Goal: Check status: Check status

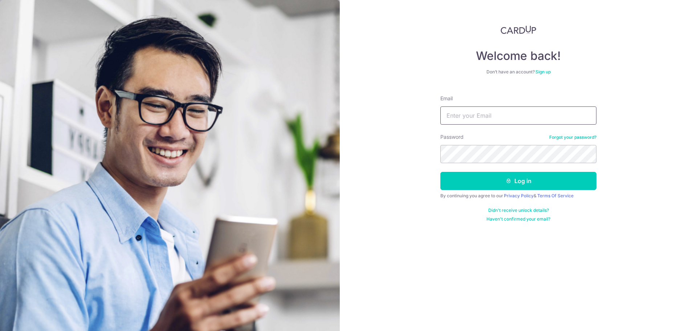
type input "[EMAIL_ADDRESS][DOMAIN_NAME]"
click at [440, 172] on button "Log in" at bounding box center [518, 181] width 156 height 18
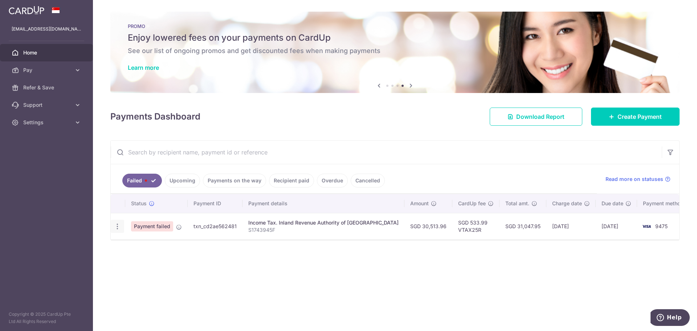
click at [115, 227] on icon "button" at bounding box center [118, 227] width 8 height 8
click at [248, 226] on td "Income Tax. Inland Revenue Authority of [GEOGRAPHIC_DATA] S1743945F" at bounding box center [323, 226] width 162 height 26
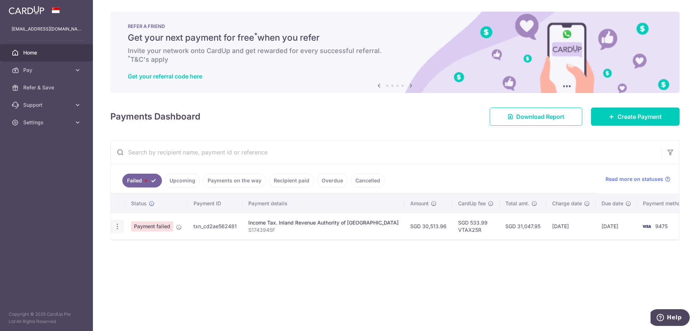
click at [116, 225] on icon "button" at bounding box center [118, 227] width 8 height 8
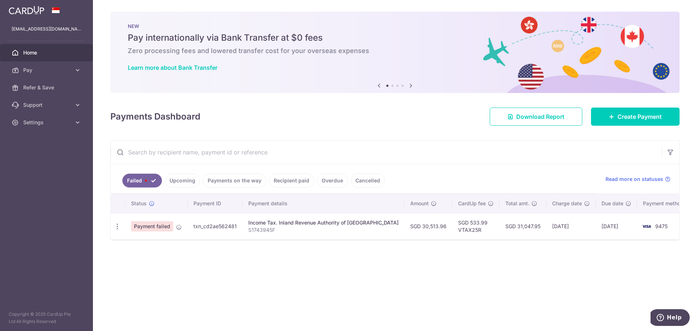
click at [153, 180] on link "Failed" at bounding box center [142, 181] width 40 height 14
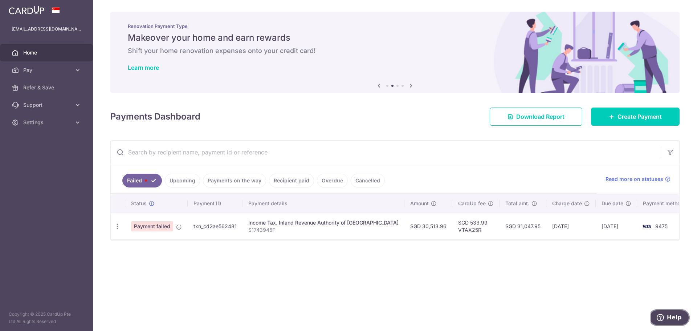
click at [675, 317] on span "Help" at bounding box center [674, 317] width 15 height 7
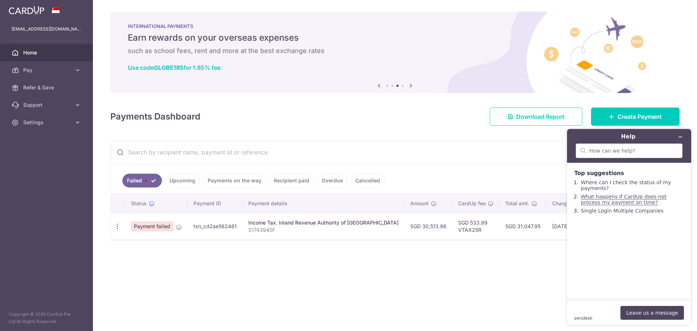
click at [617, 205] on link "What happens if CardUp does not process my payment on time?" at bounding box center [624, 199] width 86 height 12
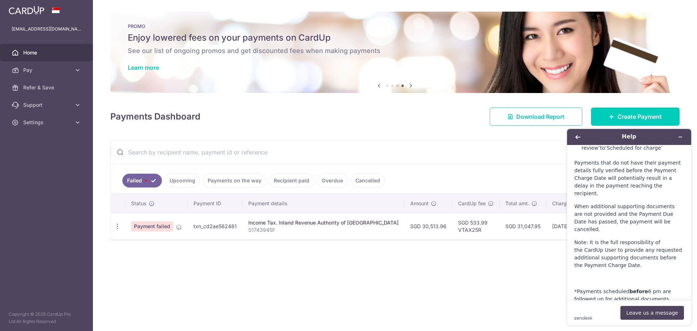
scroll to position [392, 0]
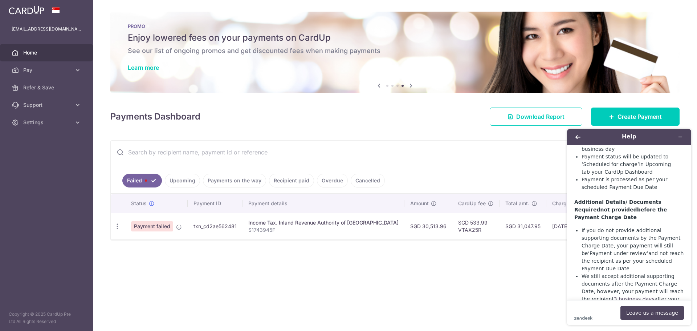
click at [329, 119] on div "Payments Dashboard Download Report Create Payment" at bounding box center [394, 115] width 569 height 21
click at [412, 85] on icon at bounding box center [411, 85] width 9 height 9
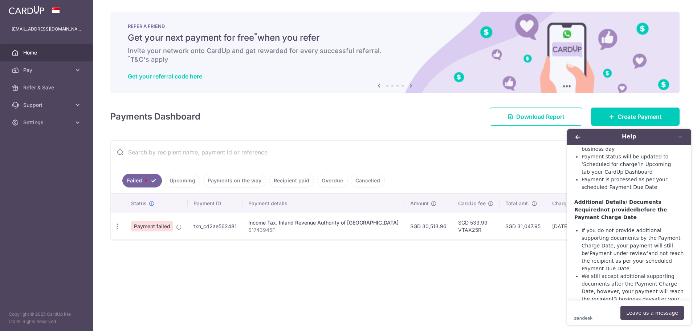
click at [412, 85] on icon at bounding box center [411, 85] width 9 height 9
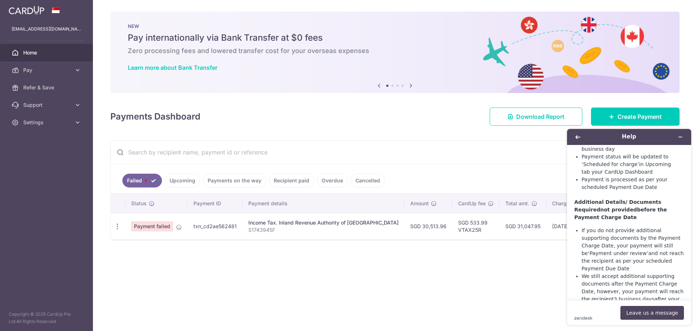
click at [377, 85] on icon at bounding box center [379, 85] width 9 height 9
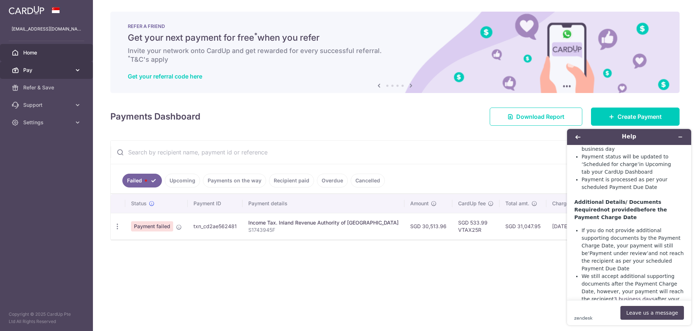
click at [53, 70] on span "Pay" at bounding box center [47, 69] width 48 height 7
click at [246, 276] on div "× Pause Schedule Pause all future payments in this series Pause just this one p…" at bounding box center [395, 165] width 604 height 331
click at [162, 225] on span "Payment failed" at bounding box center [152, 226] width 42 height 10
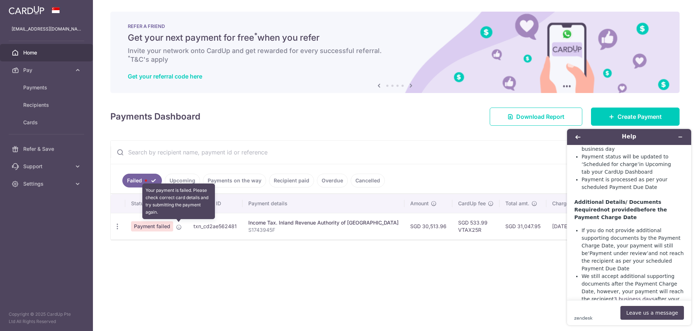
click at [178, 227] on icon at bounding box center [179, 227] width 6 height 6
click at [179, 227] on icon at bounding box center [179, 227] width 6 height 6
click at [160, 226] on span "Payment failed" at bounding box center [152, 226] width 42 height 10
click at [116, 228] on icon "button" at bounding box center [118, 227] width 8 height 8
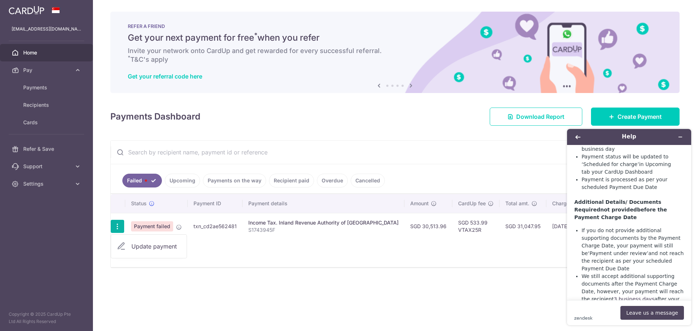
click at [116, 228] on icon "button" at bounding box center [118, 227] width 8 height 8
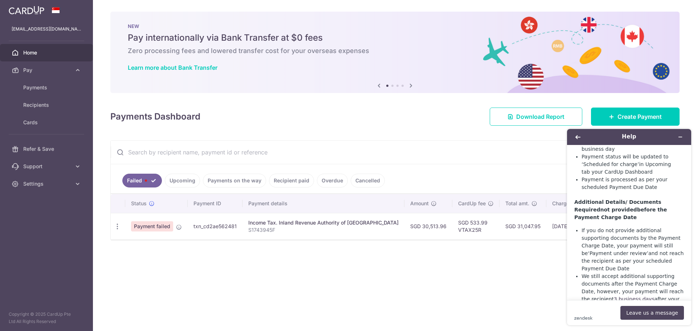
click at [424, 132] on div "× Pause Schedule Pause all future payments in this series Pause just this one p…" at bounding box center [395, 165] width 604 height 331
click at [579, 132] on button "Back" at bounding box center [578, 137] width 12 height 10
